Goal: Information Seeking & Learning: Learn about a topic

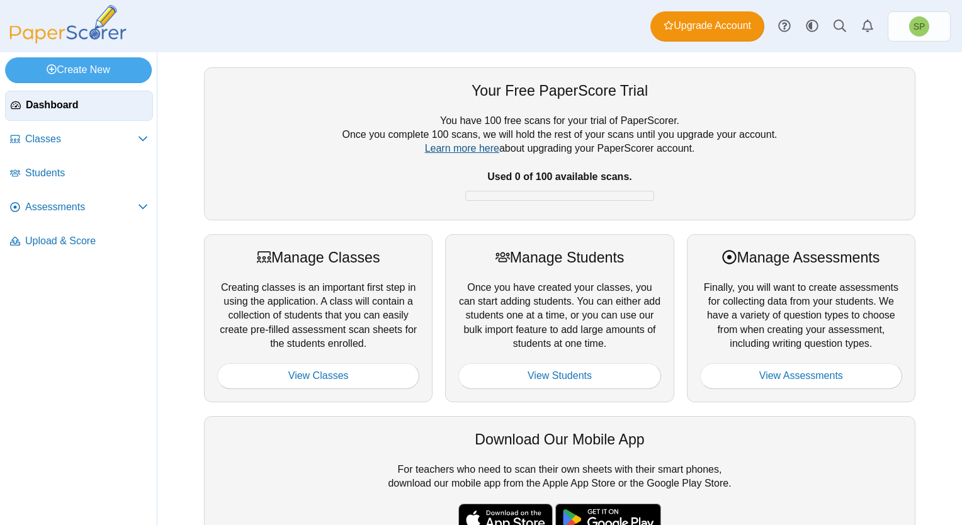
click at [439, 150] on link "Learn more here" at bounding box center [462, 148] width 74 height 11
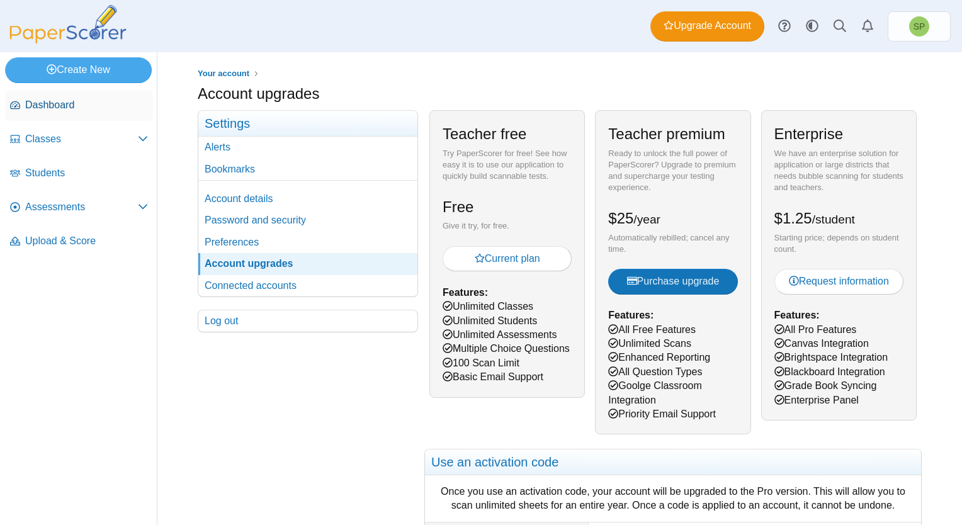
click at [67, 106] on span "Dashboard" at bounding box center [86, 105] width 123 height 14
